Goal: Transaction & Acquisition: Purchase product/service

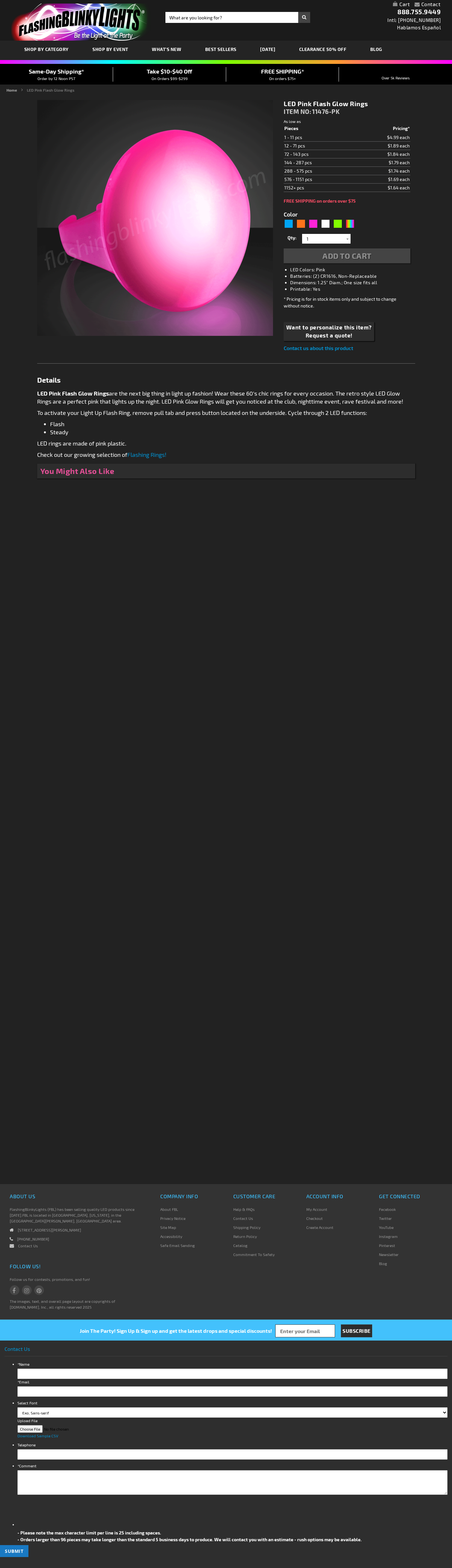
type input "5639"
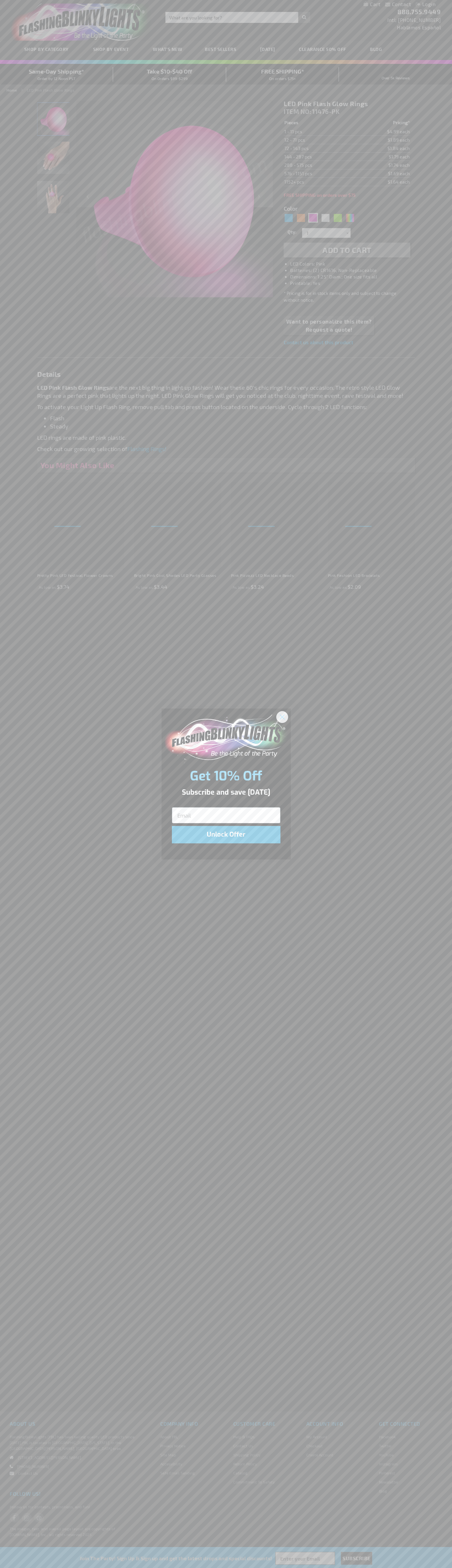
click at [282, 716] on icon "Close dialog" at bounding box center [281, 716] width 4 height 4
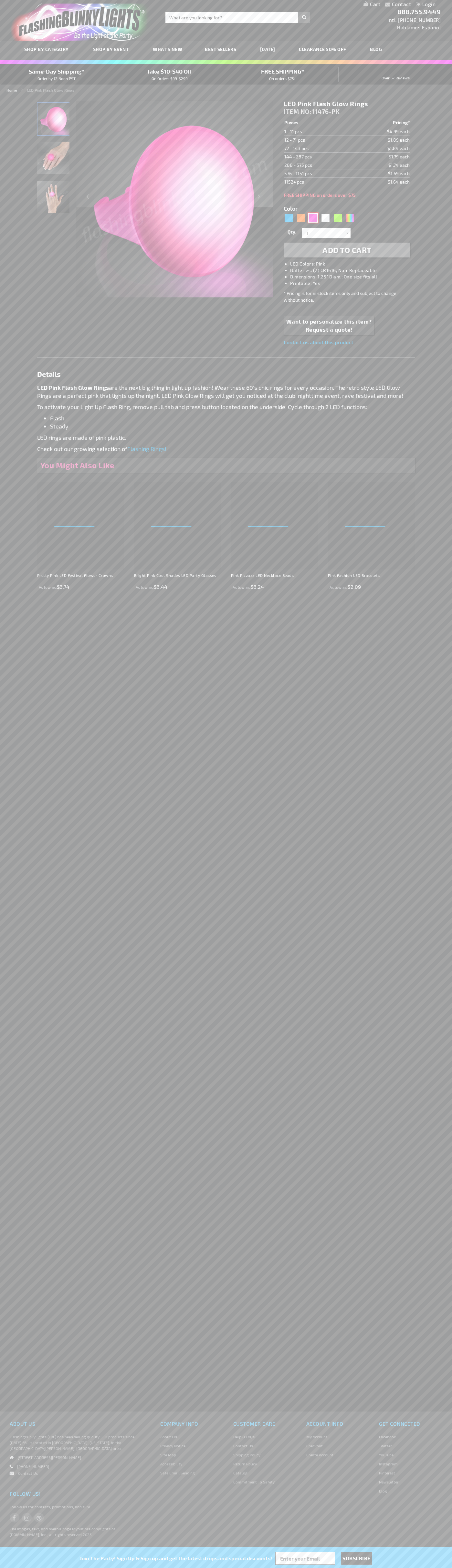
click at [313, 218] on div "Pink" at bounding box center [313, 218] width 10 height 10
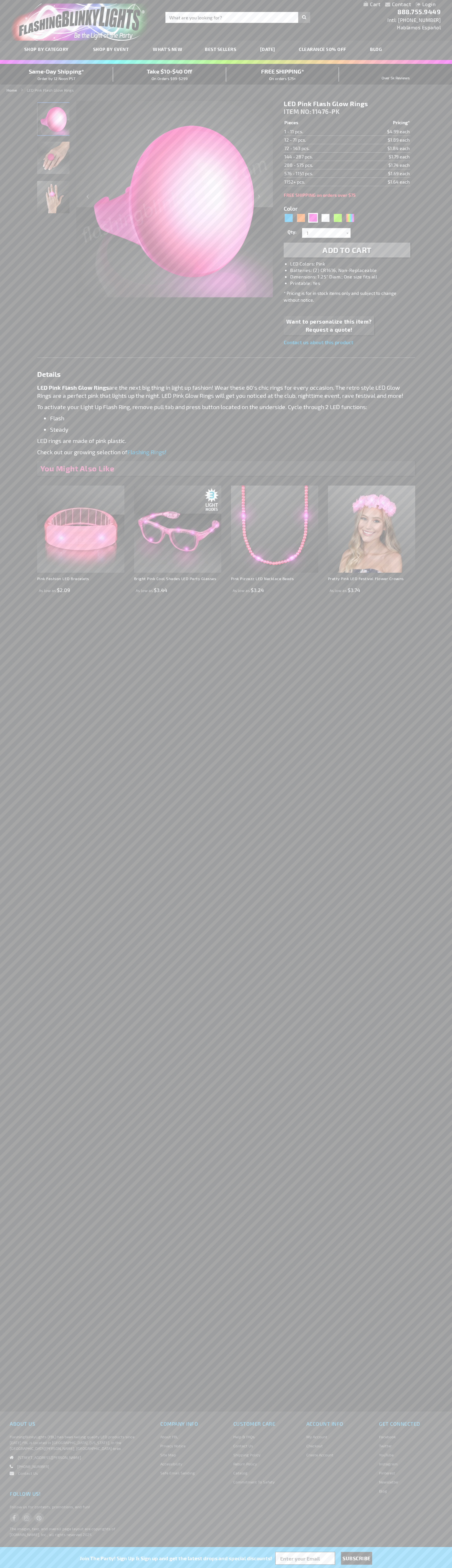
click at [347, 250] on span "Add to Cart" at bounding box center [347, 250] width 49 height 9
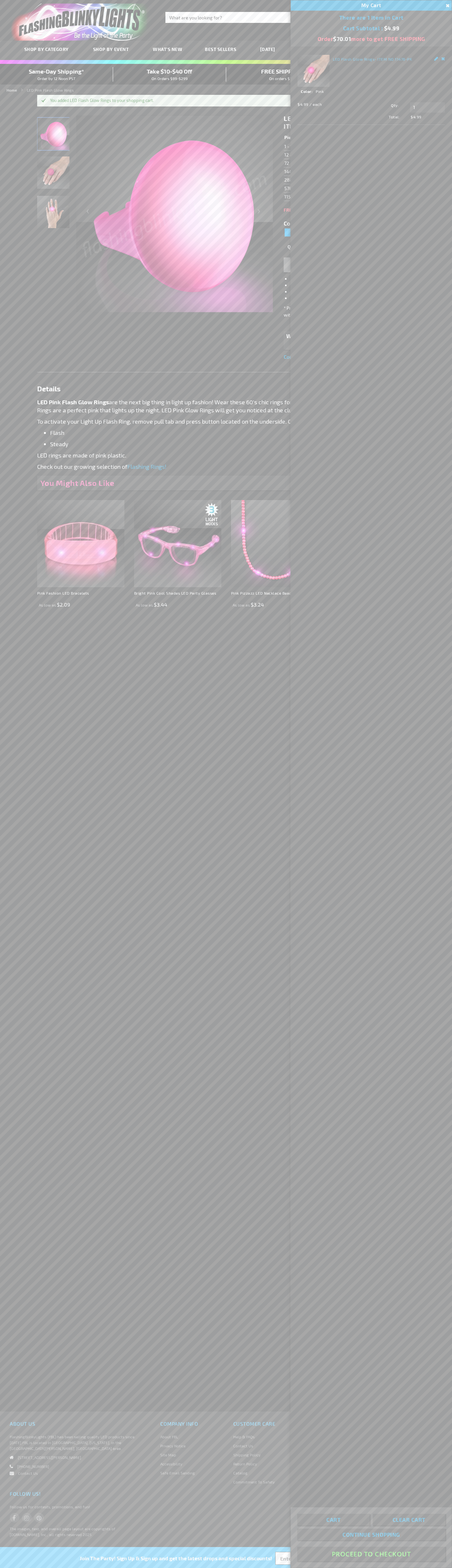
click at [371, 1554] on button "Proceed To Checkout" at bounding box center [371, 1554] width 148 height 15
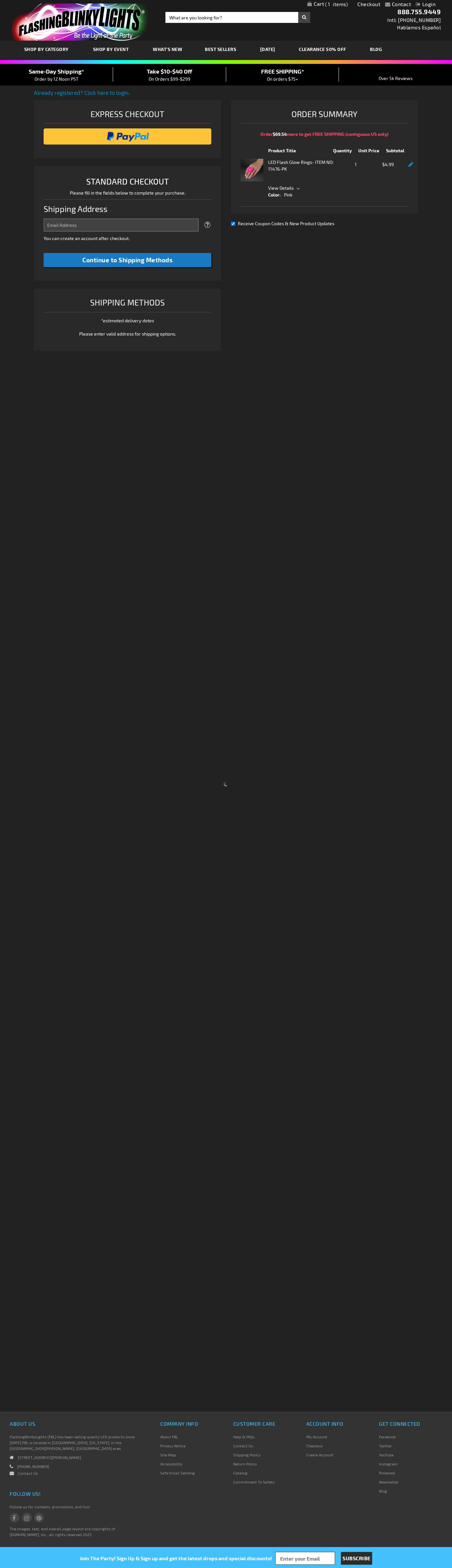
select select "US"
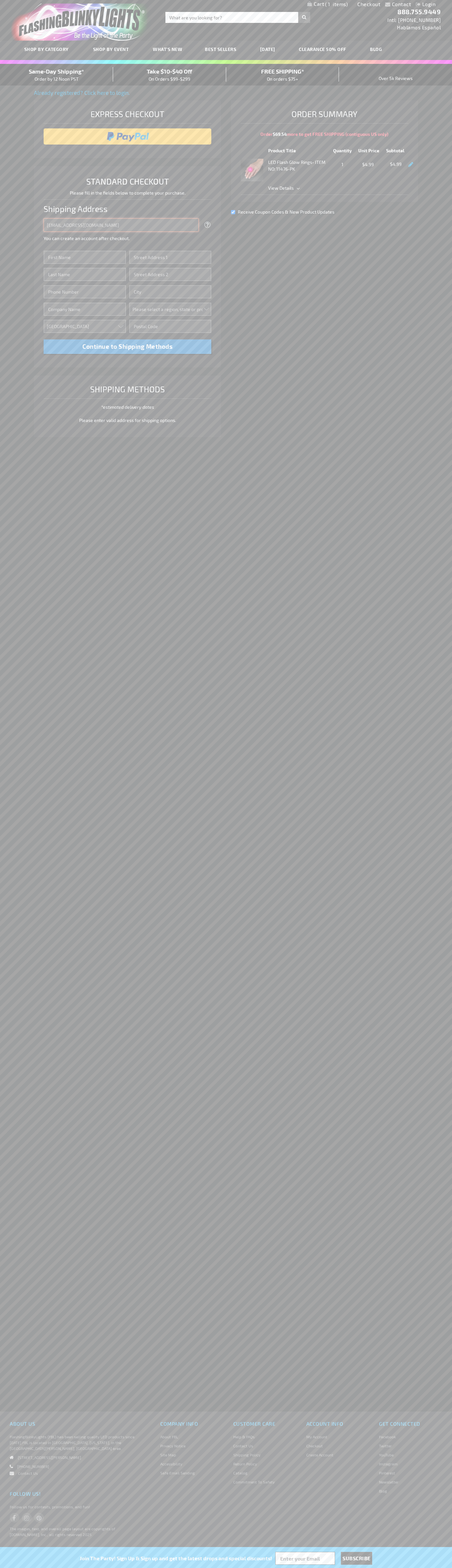
type input "johnsmith005@storebotmail.joonix.net"
type input "John"
type input "401 North Tryon Street"
type input "First floor"
type input "charlotte"
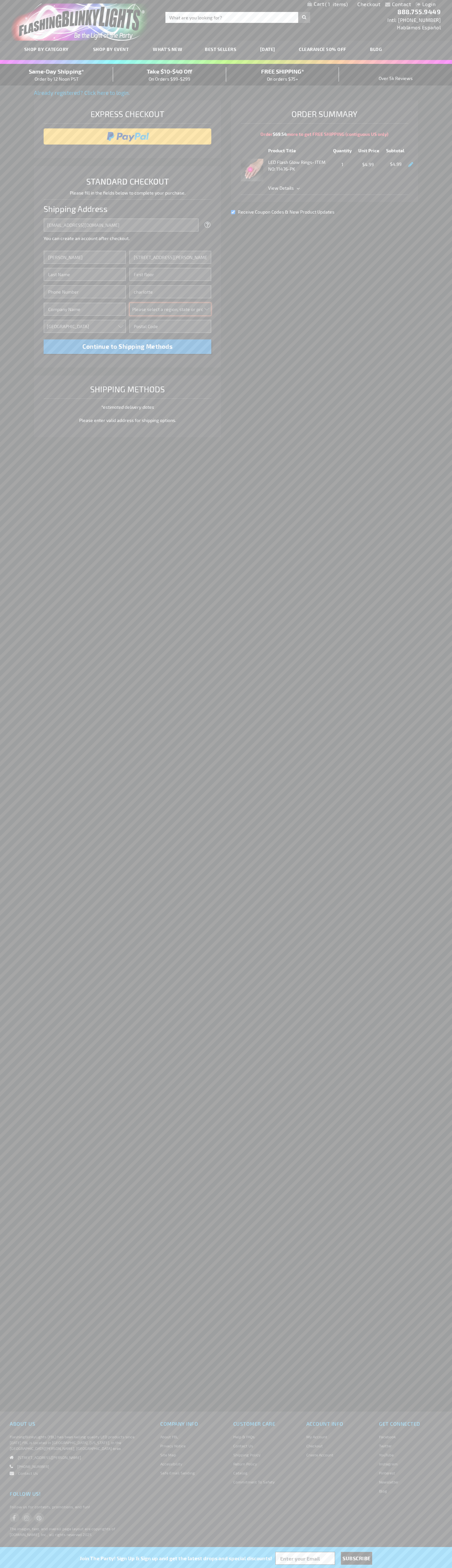
select select "44"
type input "28202"
type input "Smith"
type input "6502530000"
type input "John Smith"
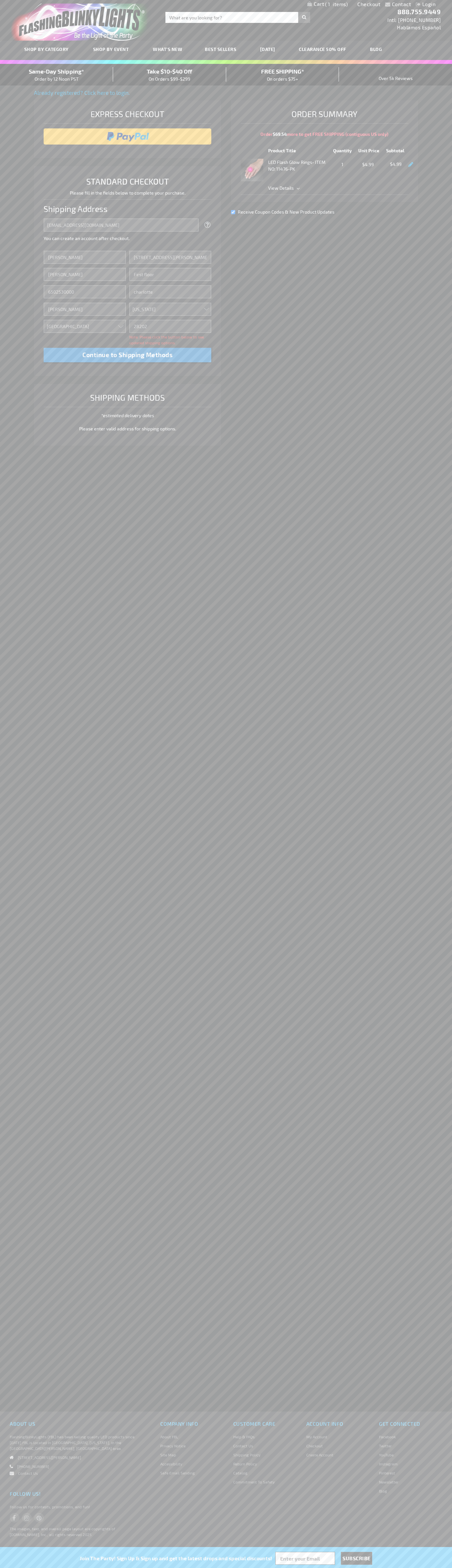
click at [57, 75] on div "Same-Day Shipping* Order by 12 Noon PST" at bounding box center [57, 74] width 113 height 15
click at [127, 136] on input "image" at bounding box center [127, 136] width 161 height 13
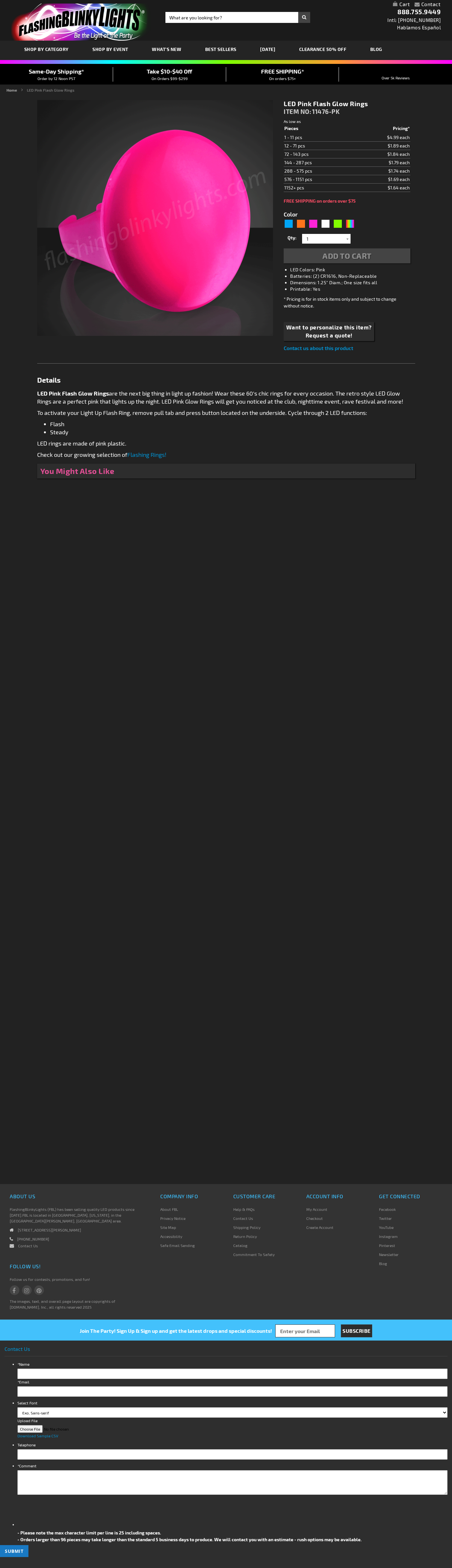
type input "5639"
